Goal: Task Accomplishment & Management: Use online tool/utility

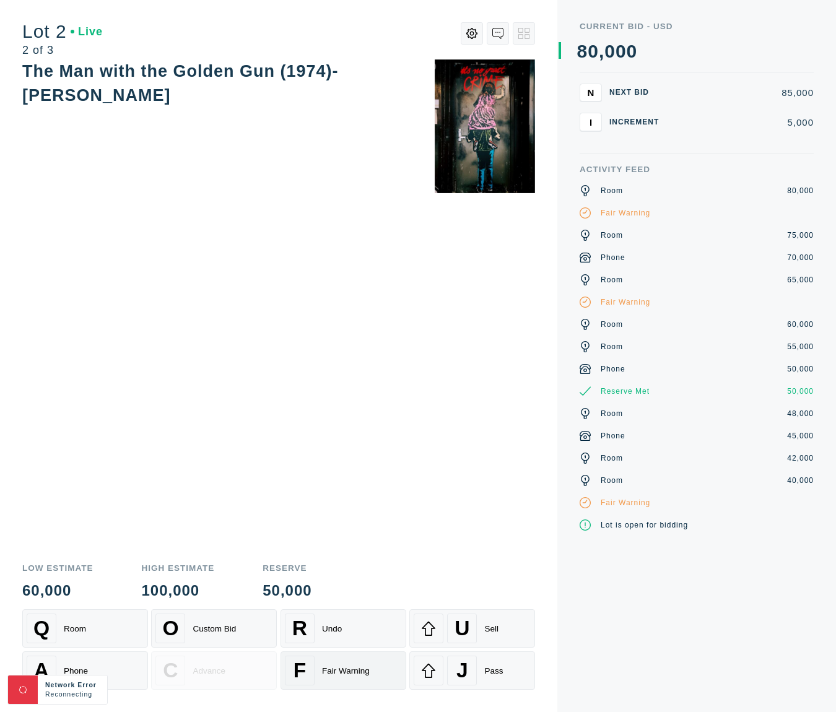
click at [322, 669] on div "Fair Warning" at bounding box center [346, 670] width 48 height 9
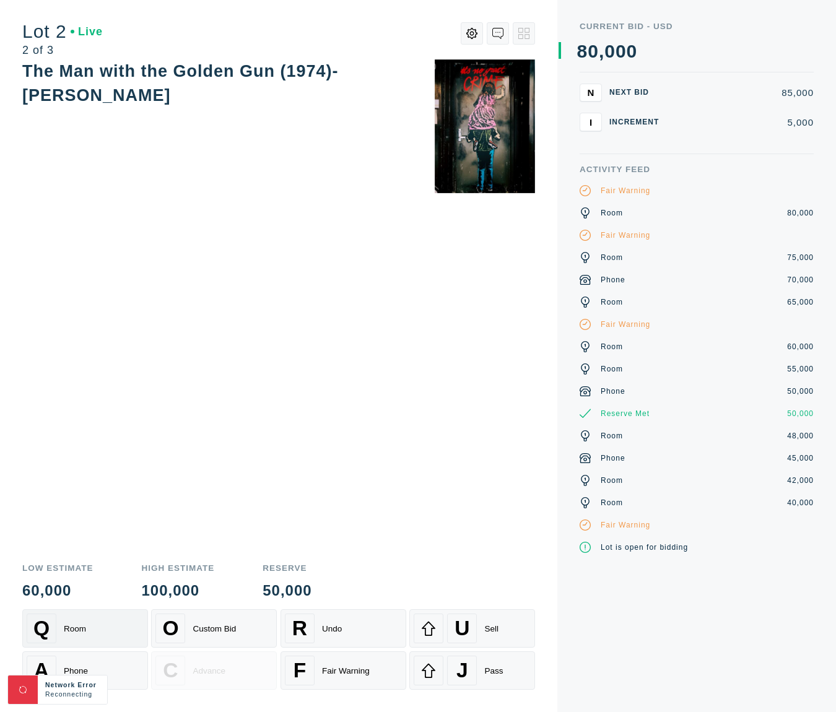
click at [118, 628] on div "Q Room" at bounding box center [85, 628] width 117 height 30
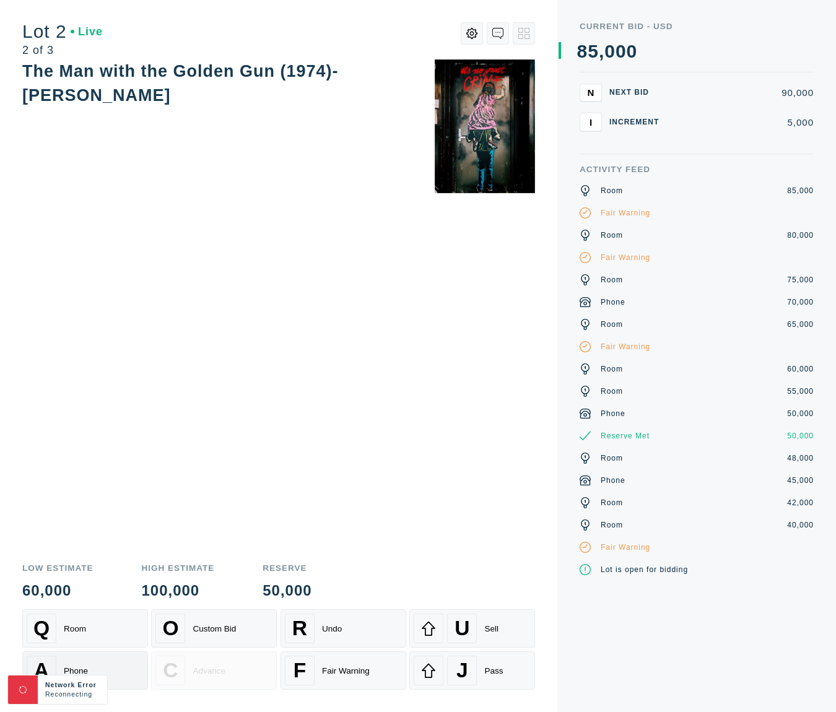
click at [121, 668] on div "A Phone" at bounding box center [85, 671] width 117 height 30
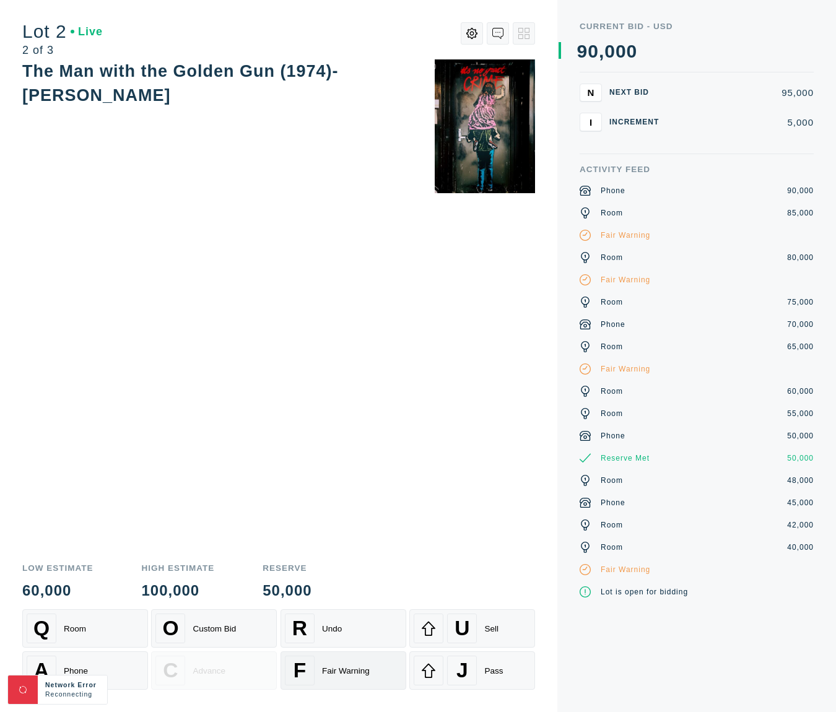
click at [342, 672] on div "Fair Warning" at bounding box center [346, 670] width 48 height 9
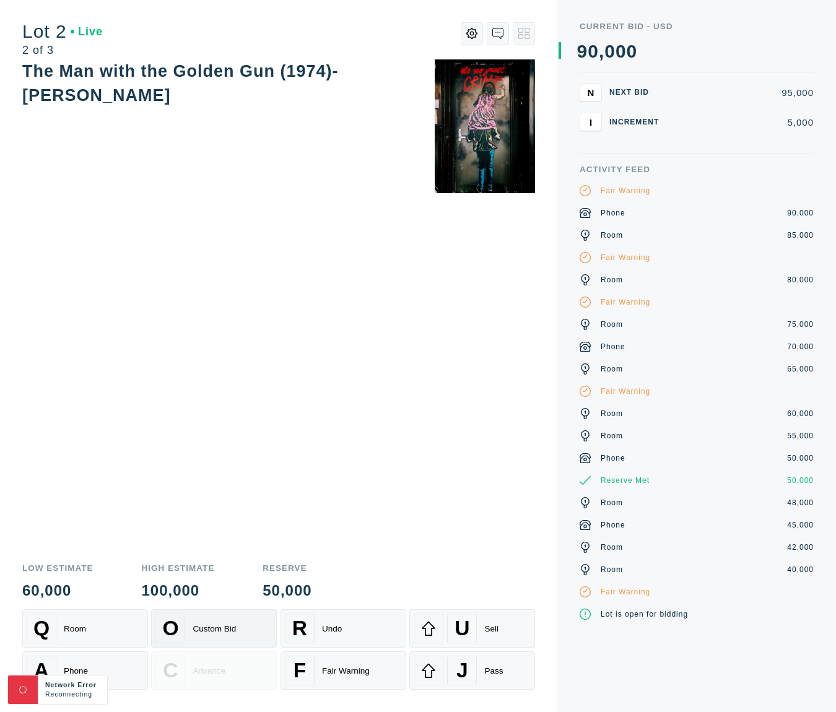
click at [232, 621] on div "O Custom Bid" at bounding box center [213, 628] width 117 height 30
drag, startPoint x: 665, startPoint y: 120, endPoint x: 676, endPoint y: 118, distance: 10.7
click at [666, 120] on div "N Next Bid 95,000 I Increment 5,000" at bounding box center [696, 108] width 234 height 48
click at [144, 623] on button "Q Room" at bounding box center [85, 628] width 126 height 38
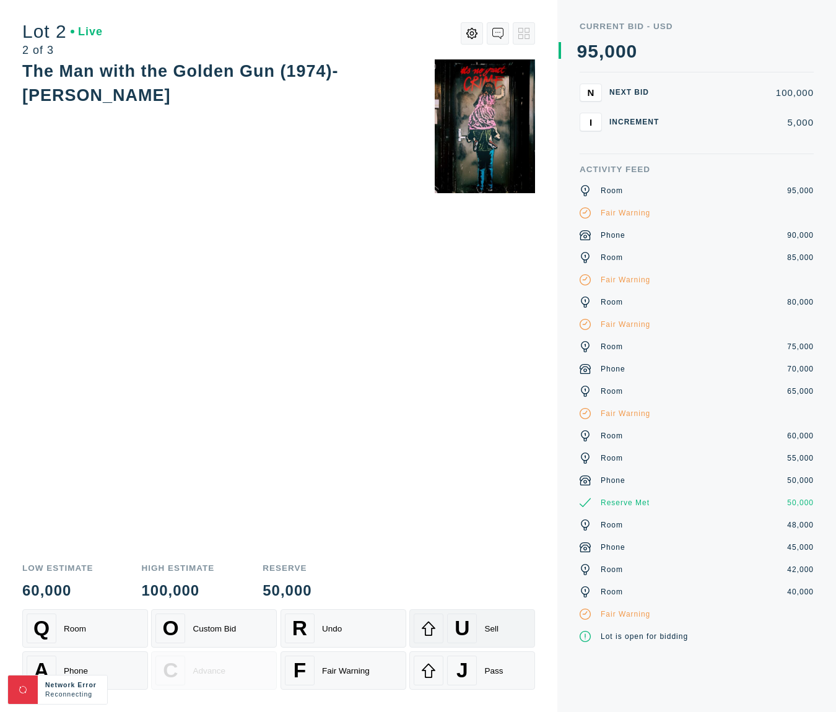
click at [459, 622] on span "U" at bounding box center [461, 629] width 15 height 24
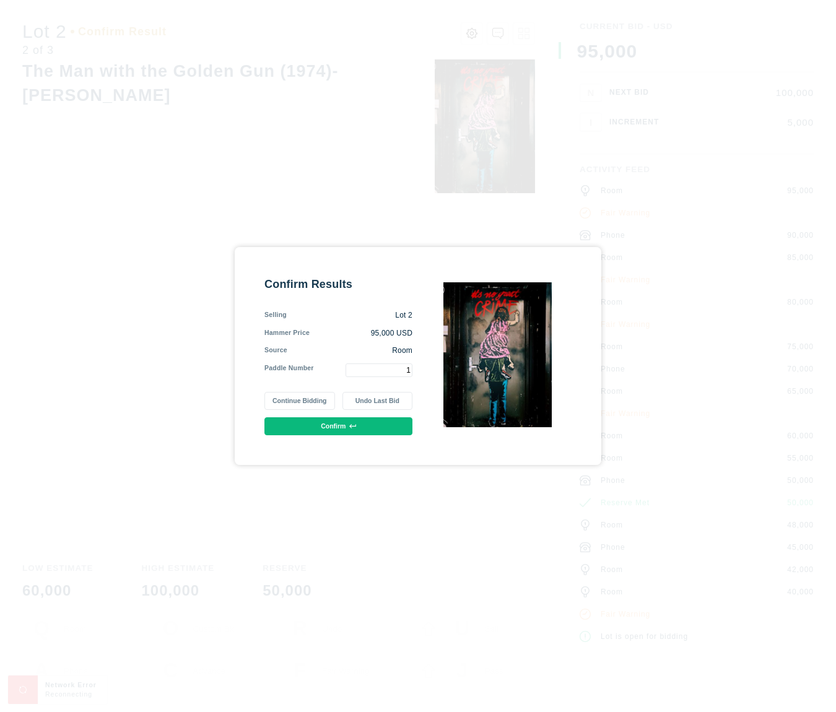
type input "1"
click at [336, 426] on button "Confirm" at bounding box center [338, 426] width 148 height 18
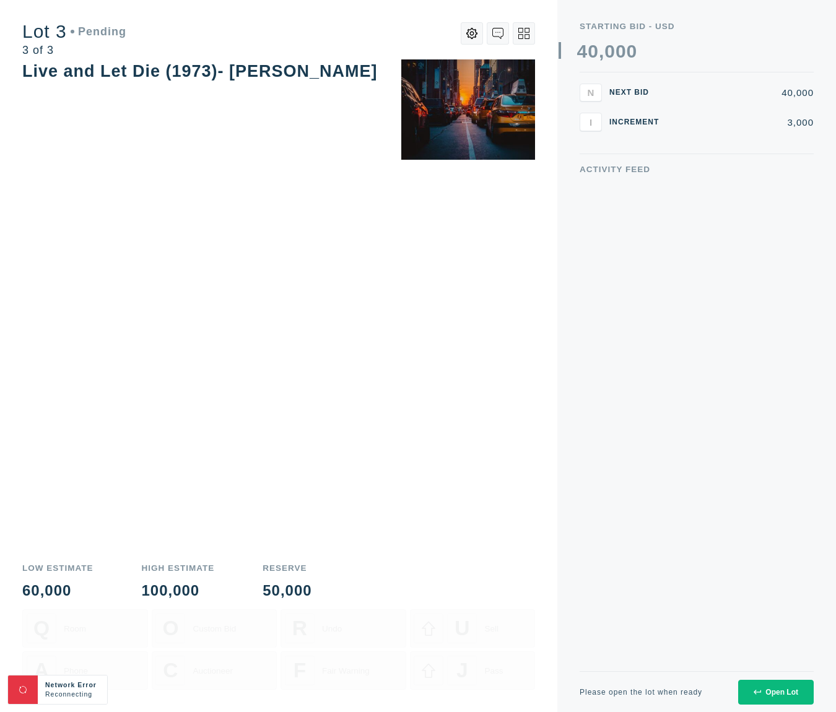
click at [773, 688] on div "Open Lot" at bounding box center [775, 692] width 45 height 9
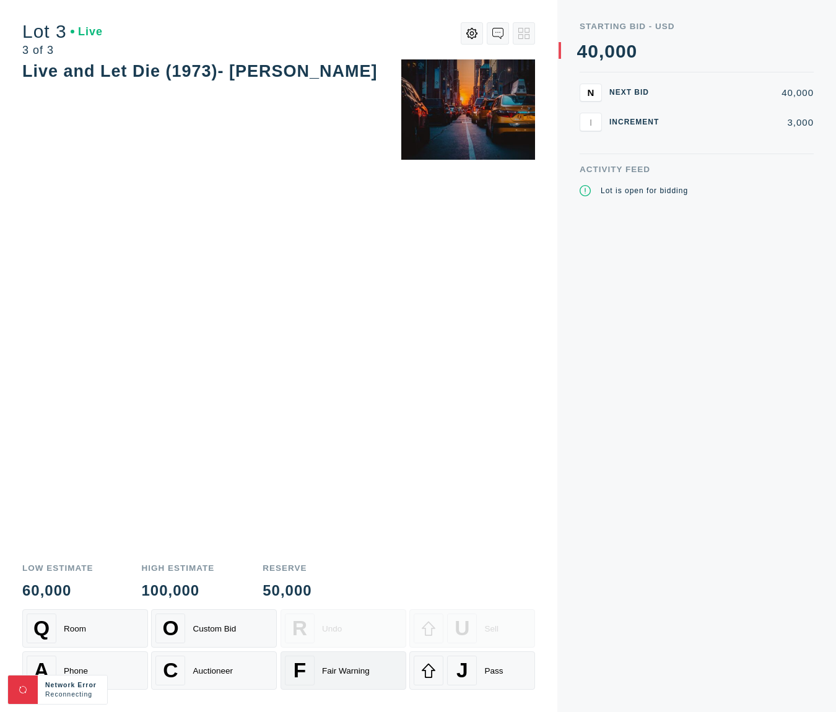
click at [351, 672] on div "Fair Warning" at bounding box center [346, 670] width 48 height 9
click at [103, 630] on div "Q Room" at bounding box center [85, 628] width 117 height 30
click at [128, 679] on div "A Phone" at bounding box center [85, 671] width 117 height 30
